Goal: Find specific page/section

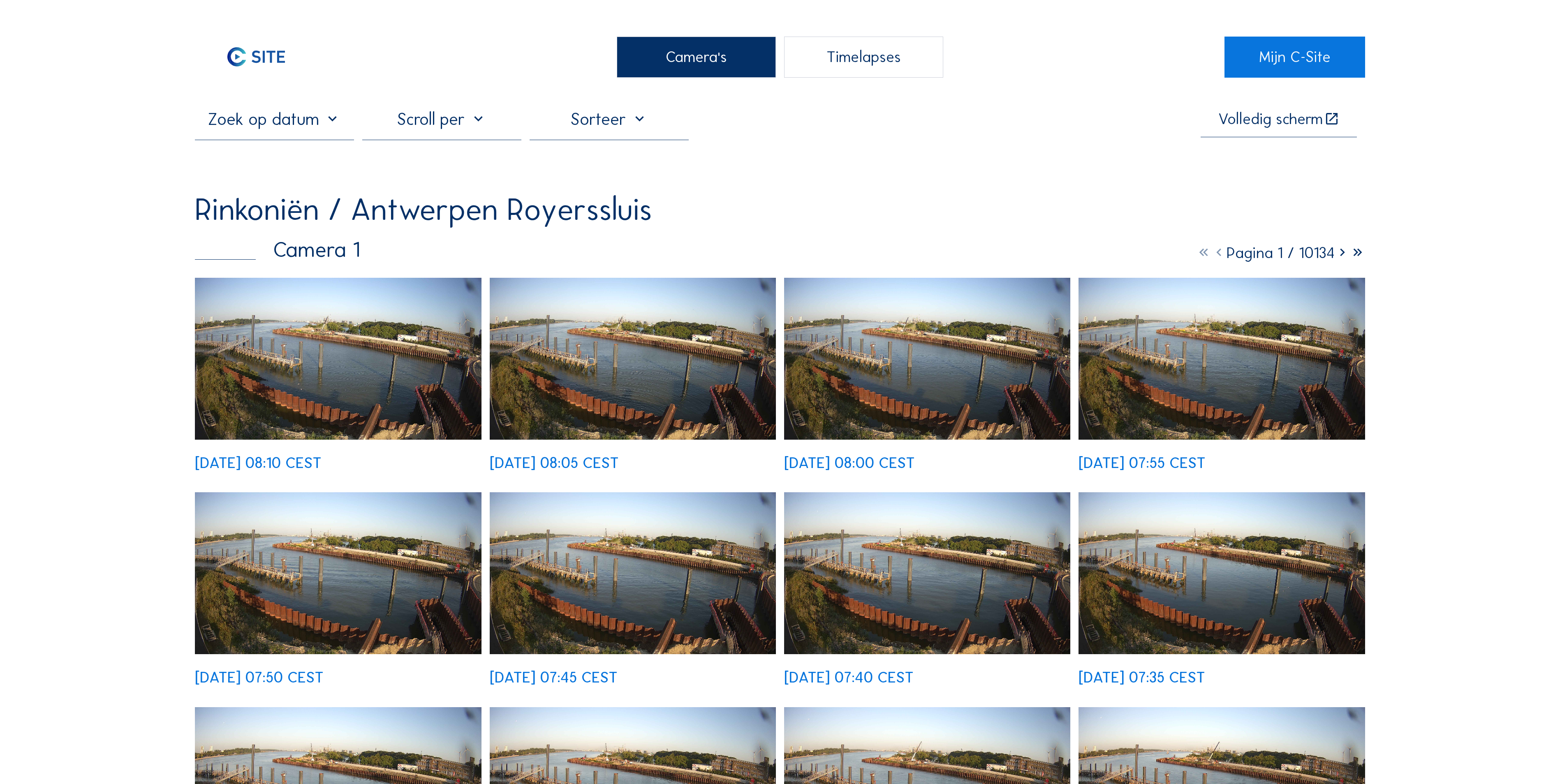
click at [710, 71] on div "Camera's" at bounding box center [696, 57] width 159 height 41
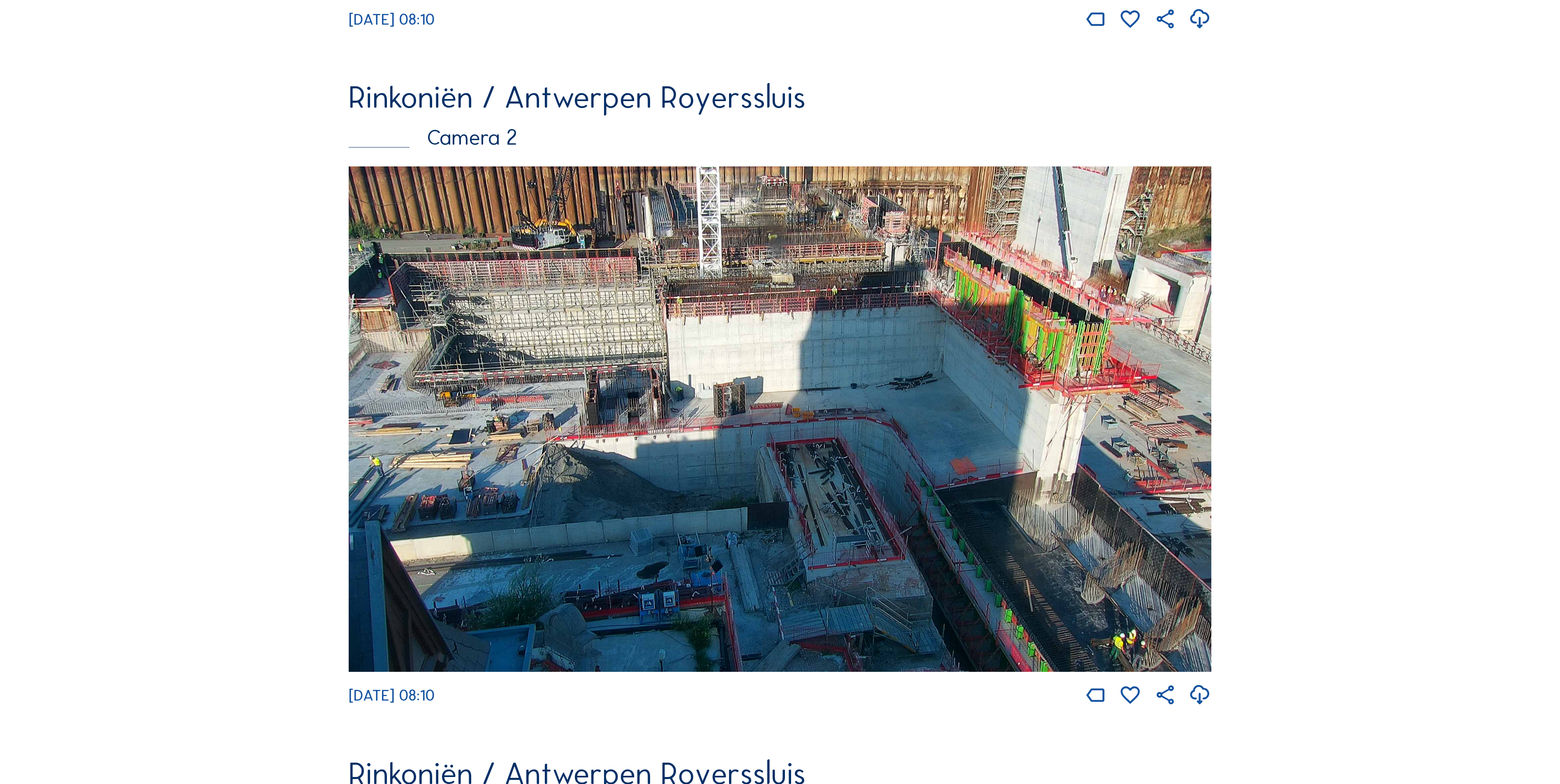
scroll to position [740, 0]
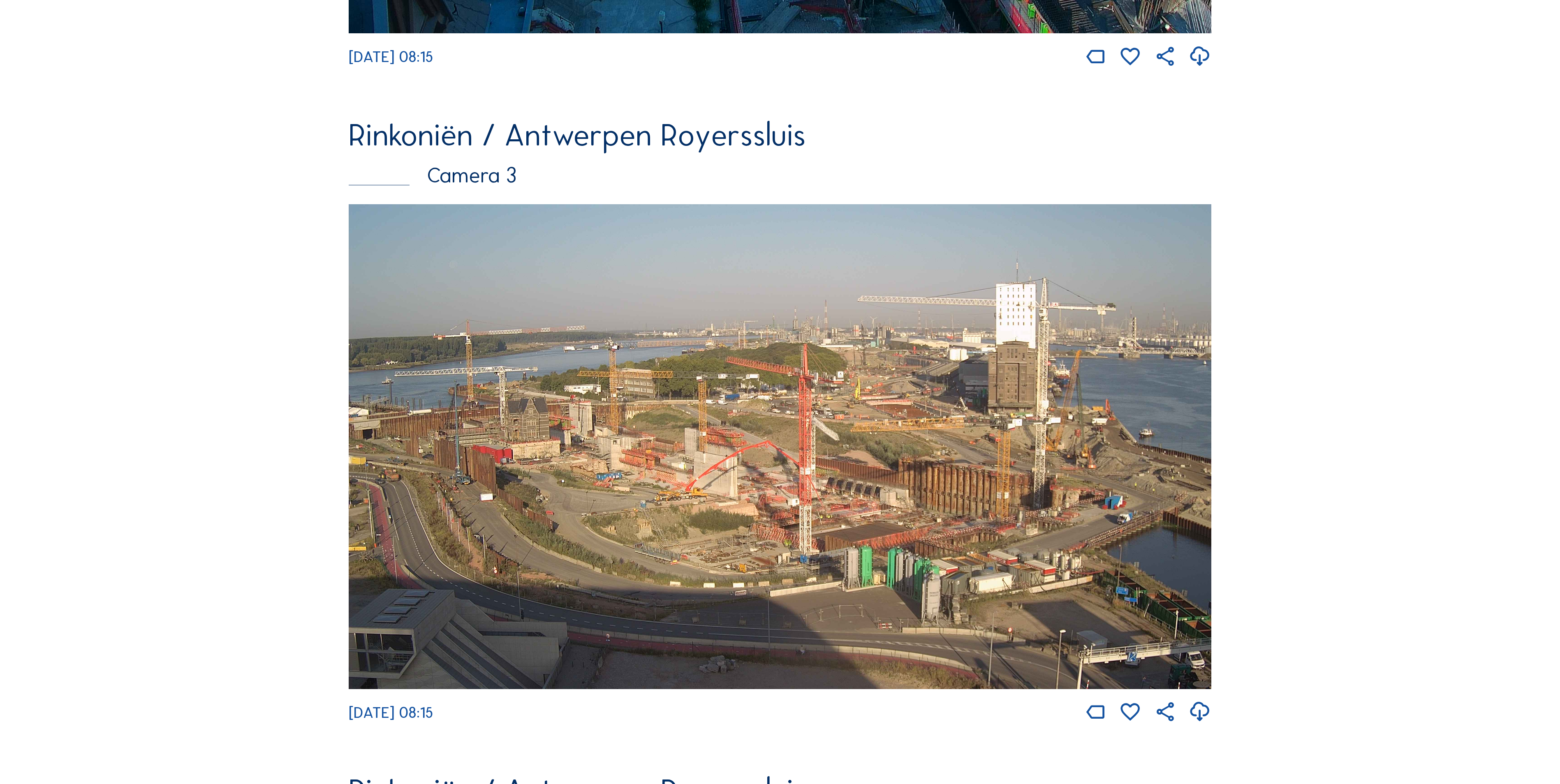
scroll to position [1397, 0]
